Goal: Task Accomplishment & Management: Use online tool/utility

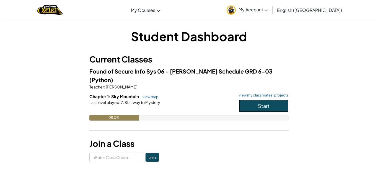
click at [276, 100] on button "Start" at bounding box center [264, 106] width 50 height 13
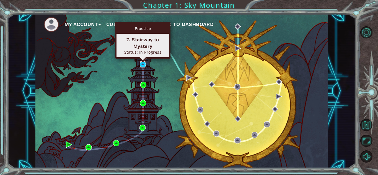
click at [144, 65] on img at bounding box center [143, 64] width 6 height 6
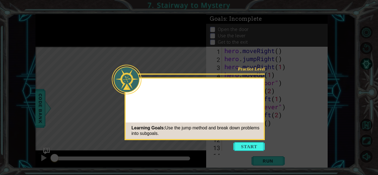
click at [255, 149] on button "Start" at bounding box center [249, 146] width 32 height 9
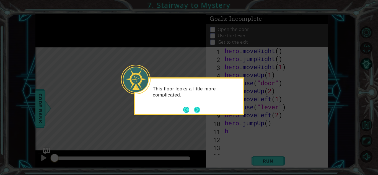
click at [194, 111] on button "Next" at bounding box center [197, 110] width 6 height 6
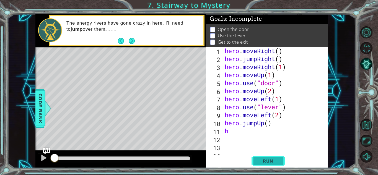
click at [266, 162] on span "Run" at bounding box center [268, 161] width 22 height 6
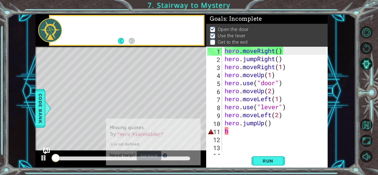
scroll to position [1, 0]
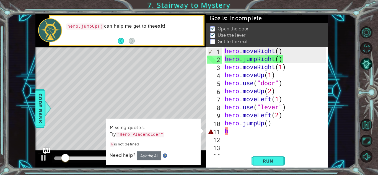
click at [239, 136] on div "hero . moveRight ( ) hero . jumpRight ( ) hero . moveRight ( 1 ) hero . moveUp …" at bounding box center [276, 107] width 105 height 120
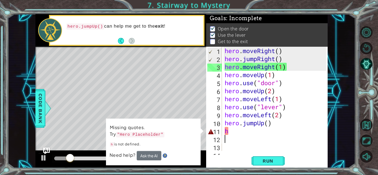
click at [239, 131] on div "hero . moveRight ( ) hero . jumpRight ( ) hero . moveRight ( 1 ) hero . moveUp …" at bounding box center [276, 107] width 105 height 120
type textarea "h"
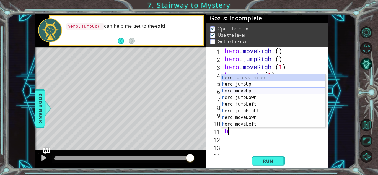
click at [259, 92] on div "h ero press enter h ero.jumpUp press enter h ero.moveUp press enter h ero.jumpD…" at bounding box center [273, 107] width 105 height 66
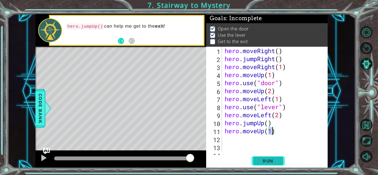
type textarea "hero.moveUp(1)"
click at [265, 162] on span "Run" at bounding box center [268, 161] width 22 height 6
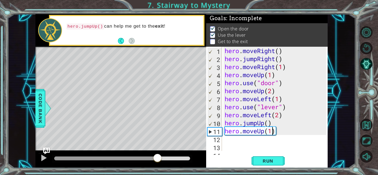
drag, startPoint x: 69, startPoint y: 156, endPoint x: 162, endPoint y: 151, distance: 92.6
click at [162, 151] on div at bounding box center [120, 160] width 171 height 18
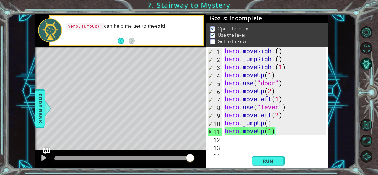
click at [295, 142] on div "hero . moveRight ( ) hero . jumpRight ( ) hero . moveRight ( 1 ) hero . moveUp …" at bounding box center [276, 107] width 105 height 120
click at [286, 132] on div "hero . moveRight ( ) hero . jumpRight ( ) hero . moveRight ( 1 ) hero . moveUp …" at bounding box center [276, 107] width 105 height 120
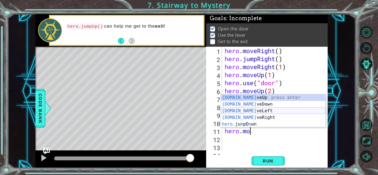
click at [270, 112] on div "[DOMAIN_NAME] veUp press enter [DOMAIN_NAME] veDown press enter [DOMAIN_NAME] v…" at bounding box center [273, 117] width 105 height 47
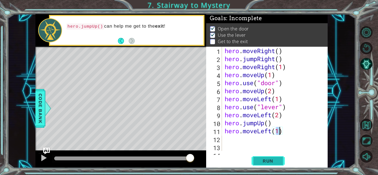
click at [262, 164] on button "Run" at bounding box center [268, 161] width 33 height 12
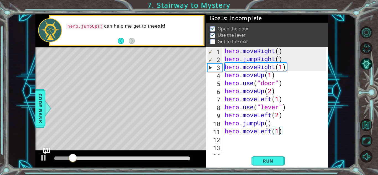
click at [284, 134] on div "hero . moveRight ( ) hero . jumpRight ( ) hero . moveRight ( 1 ) hero . moveUp …" at bounding box center [276, 107] width 105 height 120
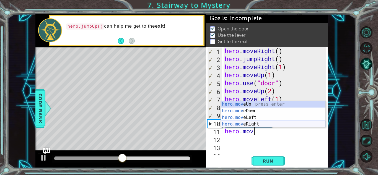
click at [260, 124] on div "hero.mov eUp press enter hero.mov eDown press enter hero.mov eLeft press enter …" at bounding box center [273, 121] width 105 height 40
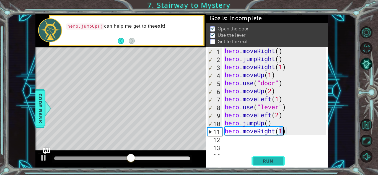
click at [275, 166] on button "Run" at bounding box center [268, 161] width 33 height 12
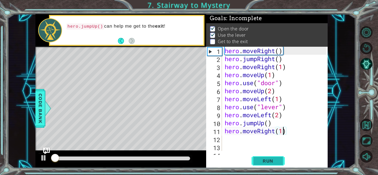
click at [274, 163] on span "Run" at bounding box center [268, 161] width 22 height 6
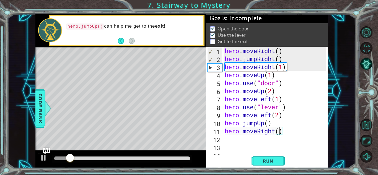
scroll to position [0, 2]
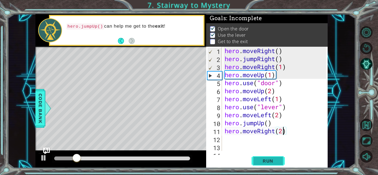
type textarea "hero.moveRight(2)"
click at [268, 159] on span "Run" at bounding box center [268, 161] width 22 height 6
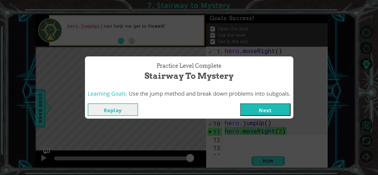
click at [256, 105] on button "Next" at bounding box center [265, 110] width 50 height 12
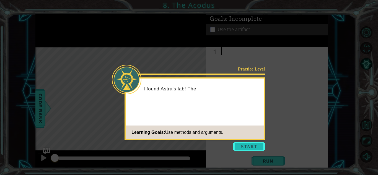
click at [247, 146] on button "Start" at bounding box center [249, 146] width 32 height 9
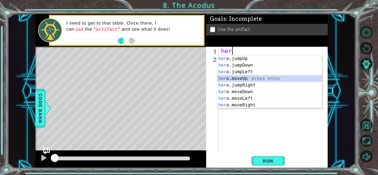
click at [258, 78] on div "her o.jumpUp press enter her o.jumpDown press enter her o.jumpLeft press enter …" at bounding box center [269, 88] width 105 height 66
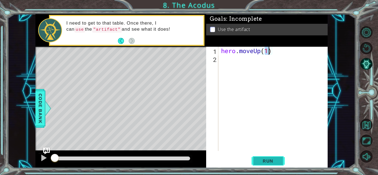
click at [264, 155] on button "Run" at bounding box center [268, 161] width 33 height 12
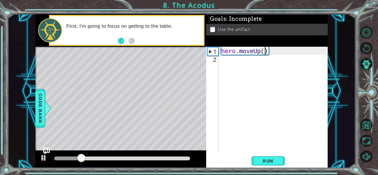
type textarea "hero.moveUp(2)"
click at [264, 163] on span "Run" at bounding box center [268, 161] width 22 height 6
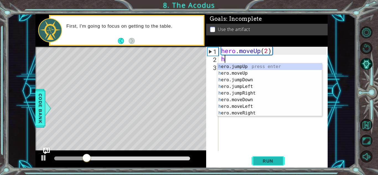
type textarea "he"
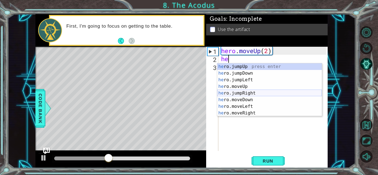
click at [257, 92] on div "he ro.jumpUp press enter he ro.jumpDown press enter he ro.jumpLeft press enter …" at bounding box center [269, 96] width 105 height 66
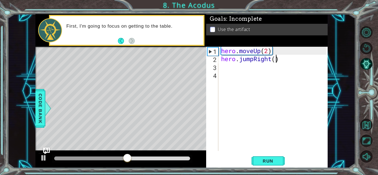
click at [276, 58] on div "hero . moveUp ( 2 ) hero . jumpRight ( )" at bounding box center [274, 107] width 109 height 120
click at [261, 162] on span "Run" at bounding box center [268, 161] width 22 height 6
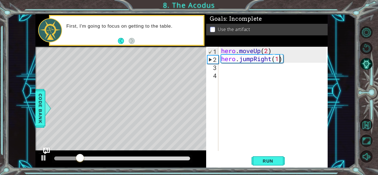
click at [288, 60] on div "hero . moveUp ( 2 ) hero . jumpRight ( 1 )" at bounding box center [274, 107] width 109 height 120
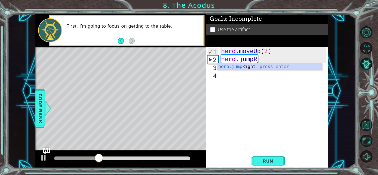
type textarea "hero.jump"
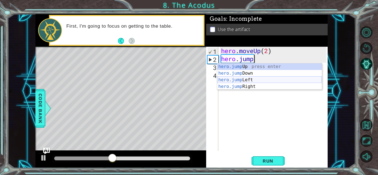
click at [251, 79] on div "hero.jump Up press enter hero.jump Down press enter hero.jump Left press enter …" at bounding box center [269, 83] width 105 height 40
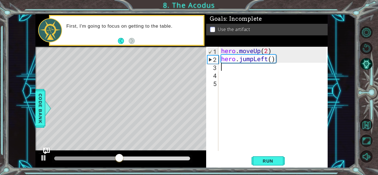
click at [272, 63] on div "hero . moveUp ( 2 ) hero . jumpLeft ( )" at bounding box center [274, 107] width 109 height 120
click at [273, 58] on div "hero . moveUp ( 2 ) hero . jumpLeft ( )" at bounding box center [274, 107] width 109 height 120
type textarea "hero.jumpLeft(1)"
click at [265, 160] on span "Run" at bounding box center [268, 161] width 22 height 6
click at [288, 58] on div "hero . moveUp ( 2 ) hero . jumpLeft ( 1 )" at bounding box center [274, 107] width 109 height 120
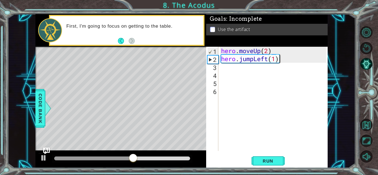
click at [285, 60] on div "hero . moveUp ( 2 ) hero . jumpLeft ( 1 )" at bounding box center [274, 107] width 109 height 120
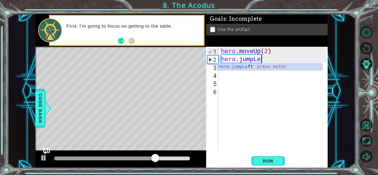
type textarea "hero.jum"
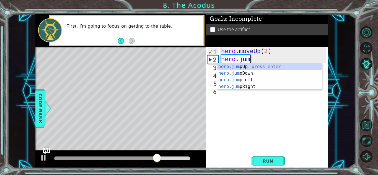
scroll to position [0, 1]
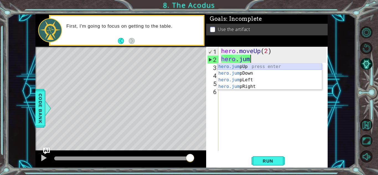
click at [257, 65] on div "hero.jum pUp press enter hero.jum pDown press enter hero.jum pLeft press enter …" at bounding box center [269, 83] width 105 height 40
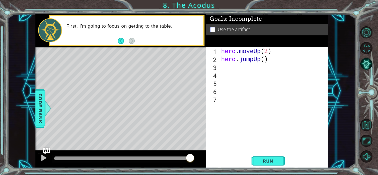
click at [265, 59] on div "hero . moveUp ( 2 ) hero . jumpUp ( )" at bounding box center [274, 107] width 109 height 120
type textarea "hero.jumpUp(1)"
click at [259, 161] on span "Run" at bounding box center [268, 161] width 22 height 6
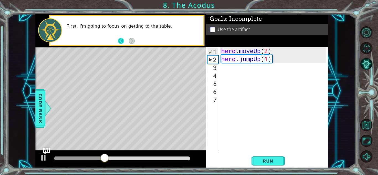
click at [120, 42] on button "Back" at bounding box center [123, 41] width 11 height 6
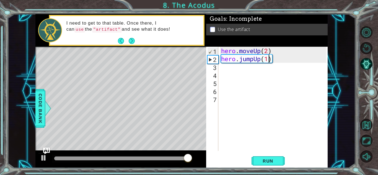
click at [279, 68] on div "hero . moveUp ( 2 ) hero . jumpUp ( 1 )" at bounding box center [274, 107] width 109 height 120
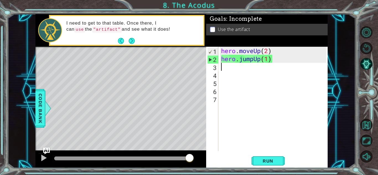
scroll to position [0, 0]
click at [280, 62] on div "hero . moveUp ( 2 ) hero . jumpUp ( 1 )" at bounding box center [274, 107] width 109 height 120
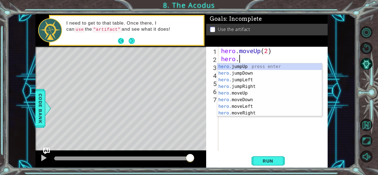
click at [124, 38] on button "Back" at bounding box center [123, 41] width 11 height 6
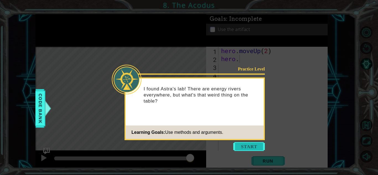
click at [239, 144] on button "Start" at bounding box center [249, 146] width 32 height 9
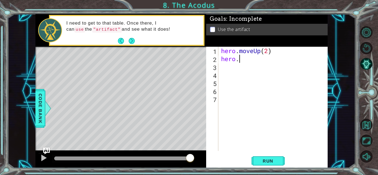
type textarea "hero.r"
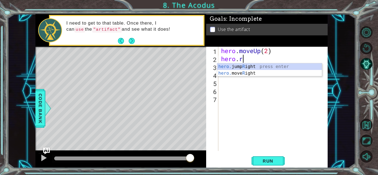
scroll to position [0, 1]
click at [249, 65] on div "hero. jump R ight press enter hero. move R ight press enter" at bounding box center [269, 76] width 105 height 27
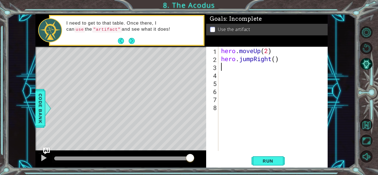
scroll to position [0, 0]
click at [265, 164] on span "Run" at bounding box center [268, 161] width 22 height 6
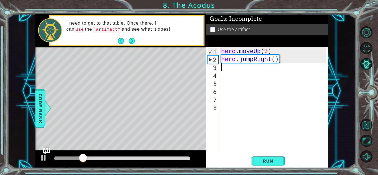
click at [272, 57] on div "hero . moveUp ( 2 ) hero . jumpRight ( )" at bounding box center [274, 107] width 109 height 120
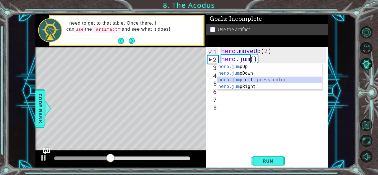
click at [263, 80] on div "hero.jum pUp press enter hero.jum pDown press enter hero.jum pLeft press enter …" at bounding box center [269, 83] width 105 height 40
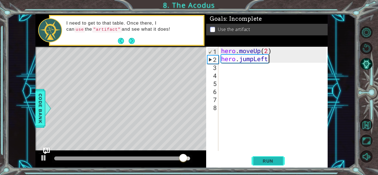
click at [267, 158] on span "Run" at bounding box center [268, 161] width 22 height 6
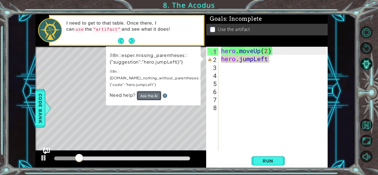
click at [146, 91] on button "Ask the AI" at bounding box center [149, 95] width 25 height 9
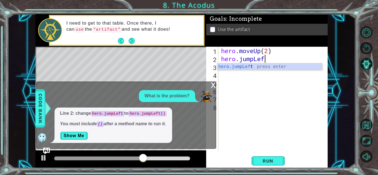
type textarea "hero.jumpLe"
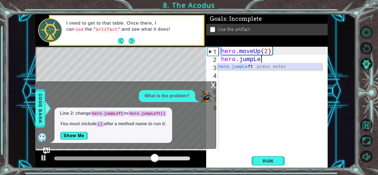
click at [260, 66] on div "hero.jumpLe ft press enter" at bounding box center [269, 73] width 105 height 20
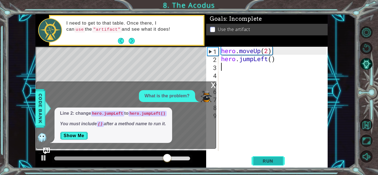
click at [263, 157] on button "Run" at bounding box center [268, 161] width 33 height 12
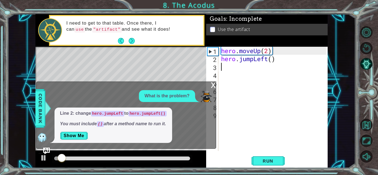
click at [214, 84] on div "x" at bounding box center [213, 85] width 5 height 6
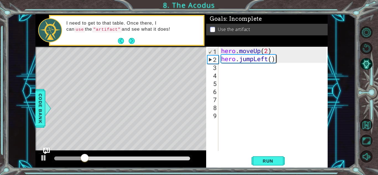
click at [290, 59] on div "hero . moveUp ( 2 ) hero . jumpLeft ( )" at bounding box center [274, 107] width 109 height 120
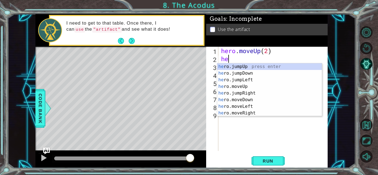
type textarea "h"
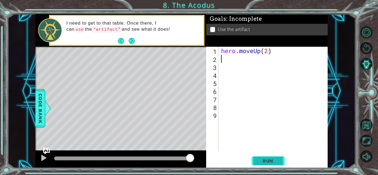
click at [278, 163] on span "Run" at bounding box center [268, 161] width 22 height 6
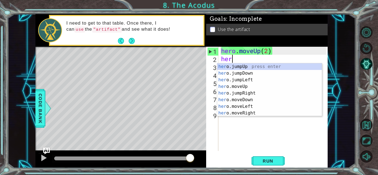
click at [249, 109] on div "her o.jumpUp press enter her o.jumpDown press enter her o.jumpLeft press enter …" at bounding box center [269, 96] width 105 height 66
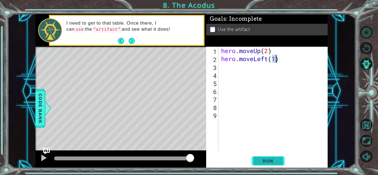
type textarea "hero.moveLeft(1)"
click at [276, 163] on span "Run" at bounding box center [268, 161] width 22 height 6
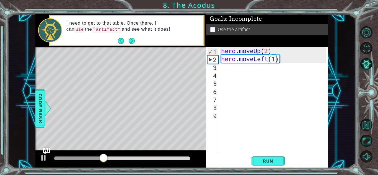
click at [236, 72] on div "hero . moveUp ( 2 ) hero . moveLeft ( 1 )" at bounding box center [274, 107] width 109 height 120
click at [228, 69] on div "hero . moveUp ( 2 ) hero . moveLeft ( 1 )" at bounding box center [274, 107] width 109 height 120
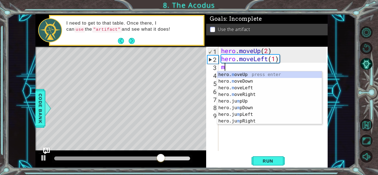
click at [263, 82] on div "hero. m oveUp press enter hero. m oveDown press enter hero. m oveLeft press ent…" at bounding box center [269, 104] width 105 height 66
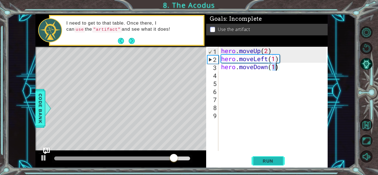
click at [278, 166] on button "Run" at bounding box center [268, 161] width 33 height 12
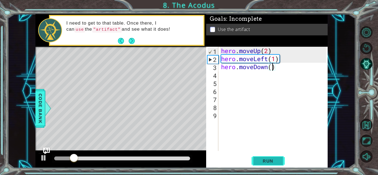
scroll to position [0, 2]
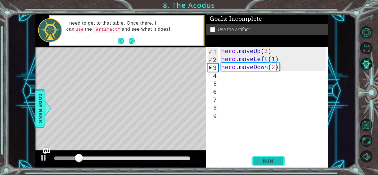
type textarea "hero.moveDown(2)"
click at [268, 166] on button "Run" at bounding box center [268, 161] width 33 height 12
click at [239, 77] on div "hero . moveUp ( 2 ) hero . moveLeft ( 1 ) hero . moveDown ( 2 )" at bounding box center [274, 107] width 109 height 120
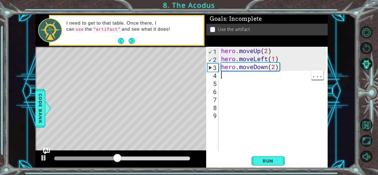
type textarea "m"
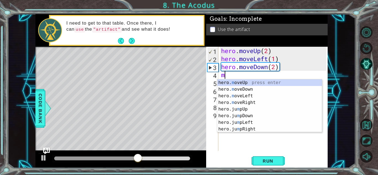
click at [256, 131] on div "hero. m oveUp press enter hero. m oveDown press enter hero. m oveLeft press ent…" at bounding box center [269, 112] width 105 height 66
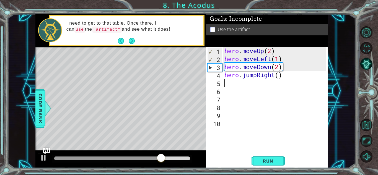
click at [277, 77] on div "hero . moveUp ( 2 ) hero . moveLeft ( 1 ) hero . moveDown ( 2 ) hero . jumpRigh…" at bounding box center [276, 107] width 106 height 120
click at [281, 77] on div "hero . moveUp ( 2 ) hero . moveLeft ( 1 ) hero . moveDown ( 2 ) hero . jumpRigh…" at bounding box center [276, 107] width 106 height 120
type textarea "hero.jumpRight(1)"
click at [270, 158] on span "Run" at bounding box center [268, 161] width 22 height 6
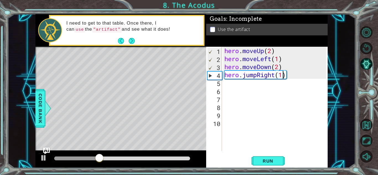
click at [298, 80] on div "hero . moveUp ( 2 ) hero . moveLeft ( 1 ) hero . moveDown ( 2 ) hero . jumpRigh…" at bounding box center [276, 107] width 106 height 120
click at [295, 79] on div "hero . moveUp ( 2 ) hero . moveLeft ( 1 ) hero . moveDown ( 2 ) hero . jumpRigh…" at bounding box center [276, 107] width 106 height 120
click at [294, 73] on div "hero . moveUp ( 2 ) hero . moveLeft ( 1 ) hero . moveDown ( 2 ) hero . jumpRigh…" at bounding box center [276, 107] width 106 height 120
click at [293, 78] on div "hero . moveUp ( 2 ) hero . moveLeft ( 1 ) hero . moveDown ( 2 ) hero . jumpRigh…" at bounding box center [276, 107] width 106 height 120
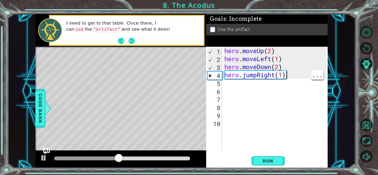
click at [295, 78] on div "hero . moveUp ( 2 ) hero . moveLeft ( 1 ) hero . moveDown ( 2 ) hero . jumpRigh…" at bounding box center [276, 107] width 106 height 120
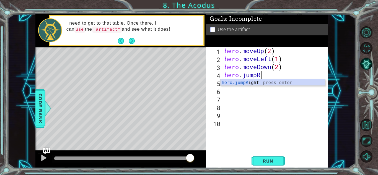
type textarea "hero.jump"
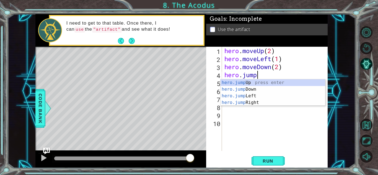
click at [259, 97] on div "hero.jump Up press enter hero.jump Down press enter hero.jump Left press enter …" at bounding box center [273, 99] width 105 height 40
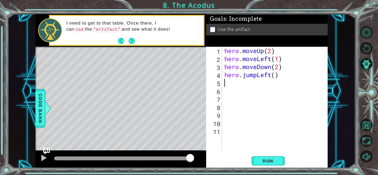
click at [275, 73] on div "hero . moveUp ( 2 ) hero . moveLeft ( 1 ) hero . moveDown ( 2 ) hero . jumpLeft…" at bounding box center [276, 107] width 106 height 120
type textarea "hero.jumpLeft(1)"
click at [275, 165] on button "Run" at bounding box center [268, 161] width 33 height 12
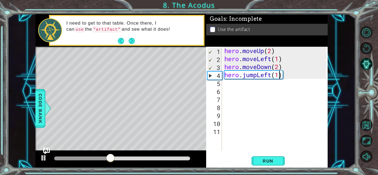
click at [235, 89] on div "hero . moveUp ( 2 ) hero . moveLeft ( 1 ) hero . moveDown ( 2 ) hero . jumpLeft…" at bounding box center [276, 107] width 106 height 120
click at [233, 85] on div "hero . moveUp ( 2 ) hero . moveLeft ( 1 ) hero . moveDown ( 2 ) hero . jumpLeft…" at bounding box center [276, 107] width 106 height 120
type textarea "j"
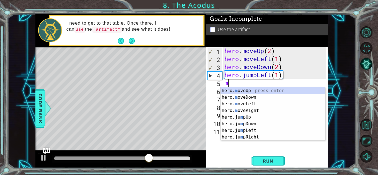
click at [264, 91] on div "hero. m oveUp press enter hero. m oveDown press enter hero. m oveLeft press ent…" at bounding box center [273, 120] width 105 height 66
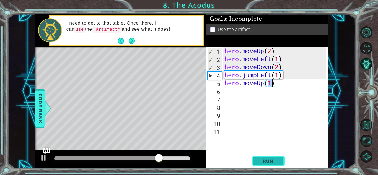
click at [270, 165] on button "Run" at bounding box center [268, 161] width 33 height 12
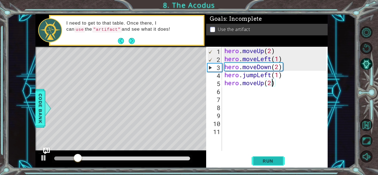
scroll to position [0, 2]
type textarea "hero.moveUp(2)"
click at [265, 166] on button "Run" at bounding box center [268, 161] width 33 height 12
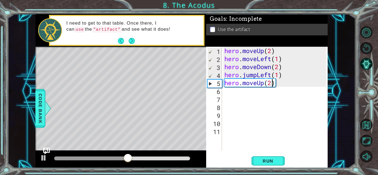
click at [232, 97] on div "hero . moveUp ( 2 ) hero . moveLeft ( 1 ) hero . moveDown ( 2 ) hero . jumpLeft…" at bounding box center [276, 107] width 106 height 120
click at [230, 94] on div "hero . moveUp ( 2 ) hero . moveLeft ( 1 ) hero . moveDown ( 2 ) hero . jumpLeft…" at bounding box center [276, 107] width 106 height 120
type textarea "he"
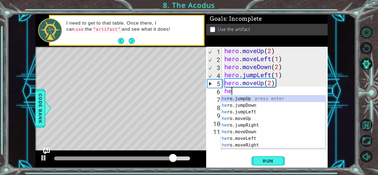
click at [263, 97] on div "he ro.jumpUp press enter he ro.jumpDown press enter he ro.jumpLeft press enter …" at bounding box center [273, 129] width 105 height 66
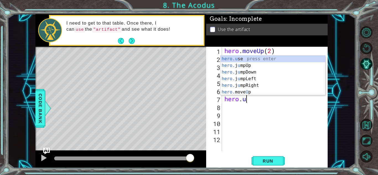
scroll to position [0, 1]
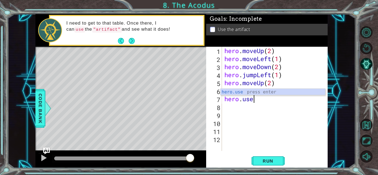
click at [284, 92] on div "hero.use press enter" at bounding box center [273, 99] width 105 height 20
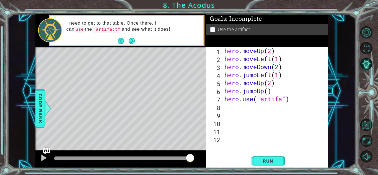
scroll to position [0, 3]
click at [273, 161] on span "Run" at bounding box center [268, 161] width 22 height 6
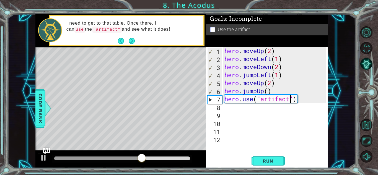
click at [278, 88] on div "hero . moveUp ( 2 ) hero . moveLeft ( 1 ) hero . moveDown ( 2 ) hero . jumpLeft…" at bounding box center [276, 107] width 106 height 120
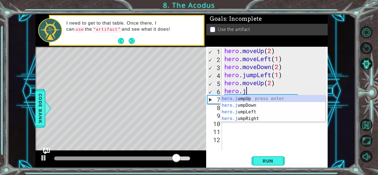
scroll to position [0, 1]
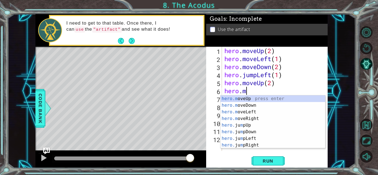
click at [261, 101] on div "hero.m oveUp press enter hero.m oveDown press enter hero.m oveLeft press enter …" at bounding box center [273, 129] width 105 height 66
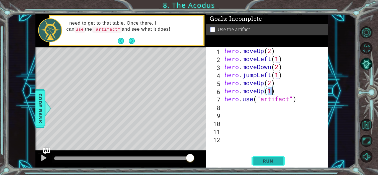
click at [275, 164] on button "Run" at bounding box center [268, 161] width 33 height 12
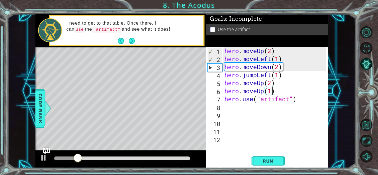
click at [286, 94] on div "hero . moveUp ( 2 ) hero . moveLeft ( 1 ) hero . moveDown ( 2 ) hero . jumpLeft…" at bounding box center [276, 107] width 106 height 120
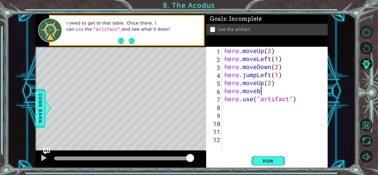
scroll to position [0, 1]
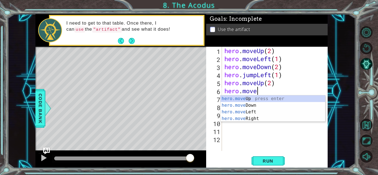
click at [269, 120] on div "hero.move Up press enter hero.move Down press enter hero.move Left press enter …" at bounding box center [273, 116] width 105 height 40
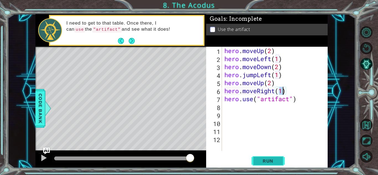
type textarea "hero.moveRight(1)"
click at [270, 162] on span "Run" at bounding box center [268, 161] width 22 height 6
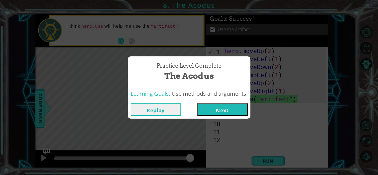
click at [232, 111] on button "Next" at bounding box center [222, 110] width 50 height 12
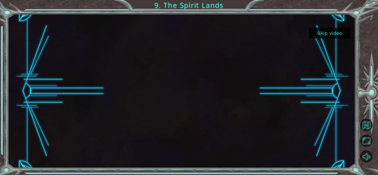
click at [332, 37] on button "Skip video" at bounding box center [330, 33] width 42 height 11
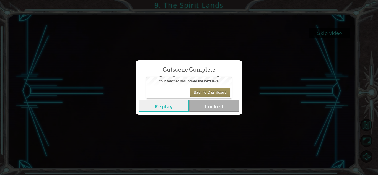
click at [169, 107] on button "Replay" at bounding box center [164, 106] width 50 height 12
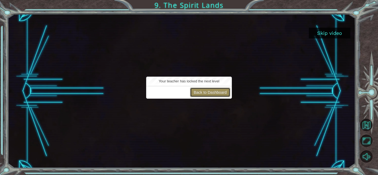
click at [207, 92] on button "Back to Dashboard" at bounding box center [210, 92] width 40 height 9
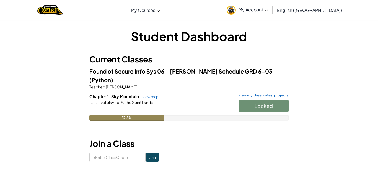
click at [267, 100] on div "Locked" at bounding box center [260, 108] width 55 height 16
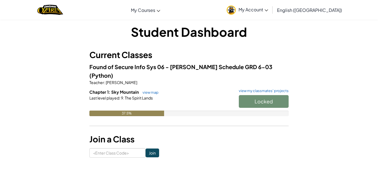
scroll to position [9, 0]
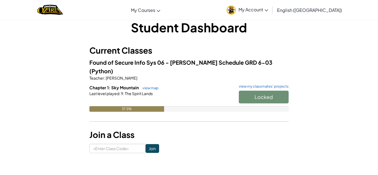
click at [277, 106] on div "37.5%" at bounding box center [188, 109] width 199 height 6
click at [278, 95] on div "Locked" at bounding box center [260, 99] width 55 height 16
